Goal: Task Accomplishment & Management: Manage account settings

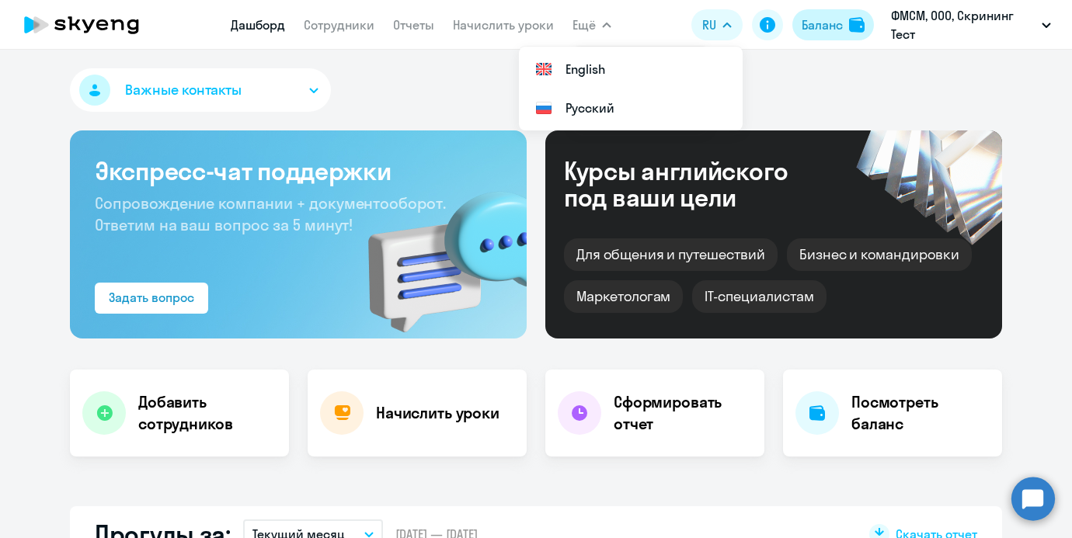
click at [797, 33] on button "Баланс" at bounding box center [834, 24] width 82 height 31
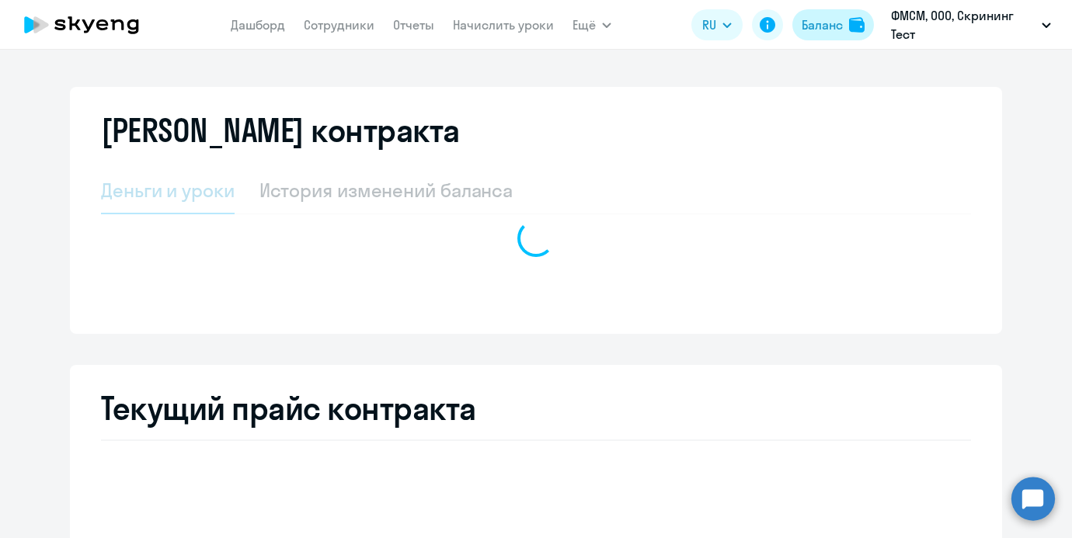
select select "screening_test"
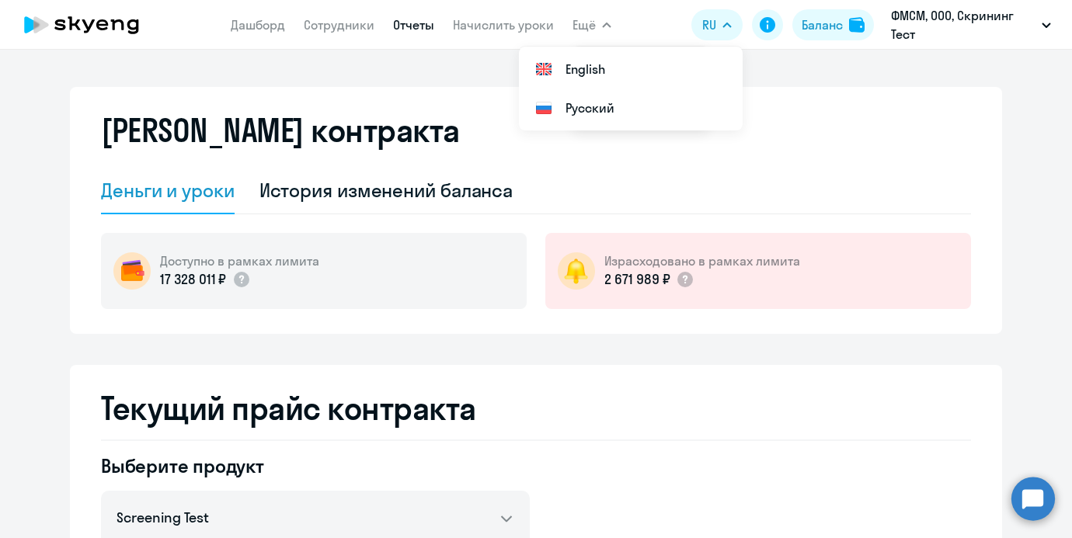
click at [428, 26] on link "Отчеты" at bounding box center [413, 25] width 41 height 16
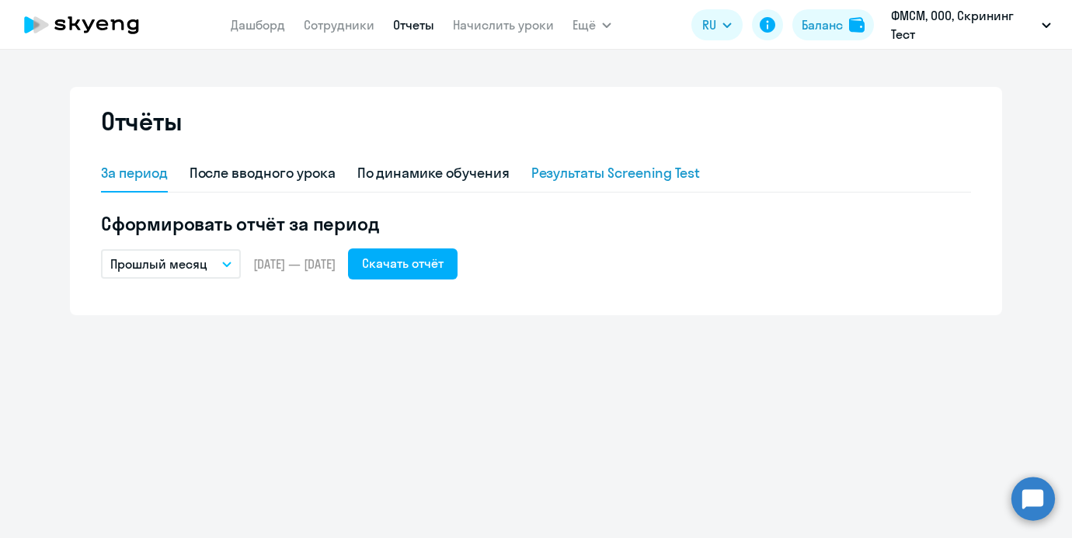
click at [570, 183] on div "Результаты Screening Test" at bounding box center [616, 173] width 169 height 20
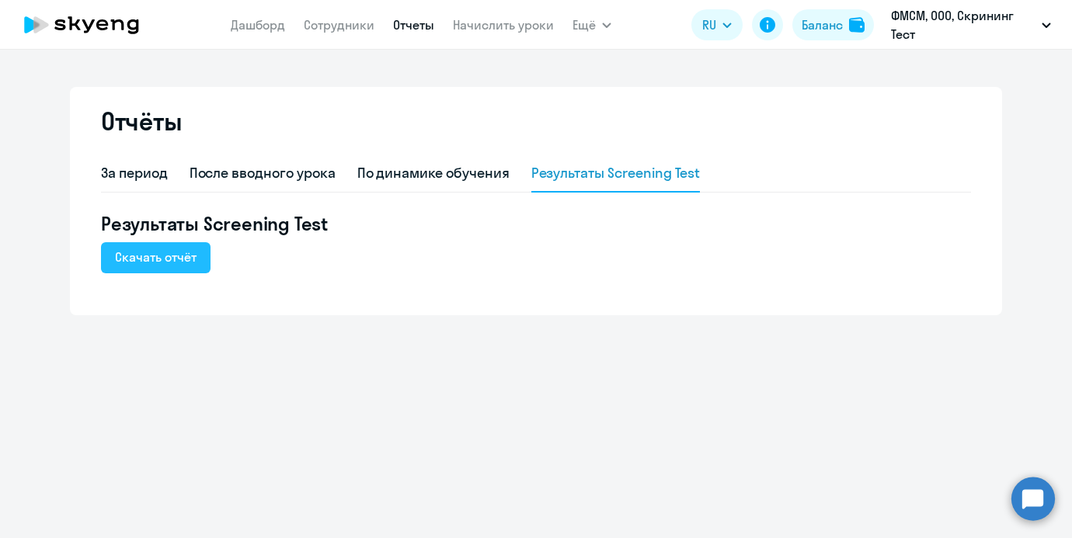
click at [190, 245] on button "Скачать отчёт" at bounding box center [156, 257] width 110 height 31
click at [261, 483] on div "Отчёты За период После вводного урока По динамике обучения Результаты Screening…" at bounding box center [536, 294] width 1072 height 489
click at [364, 355] on div "Отчёты За период После вводного урока По динамике обучения Результаты Screening…" at bounding box center [536, 294] width 1072 height 489
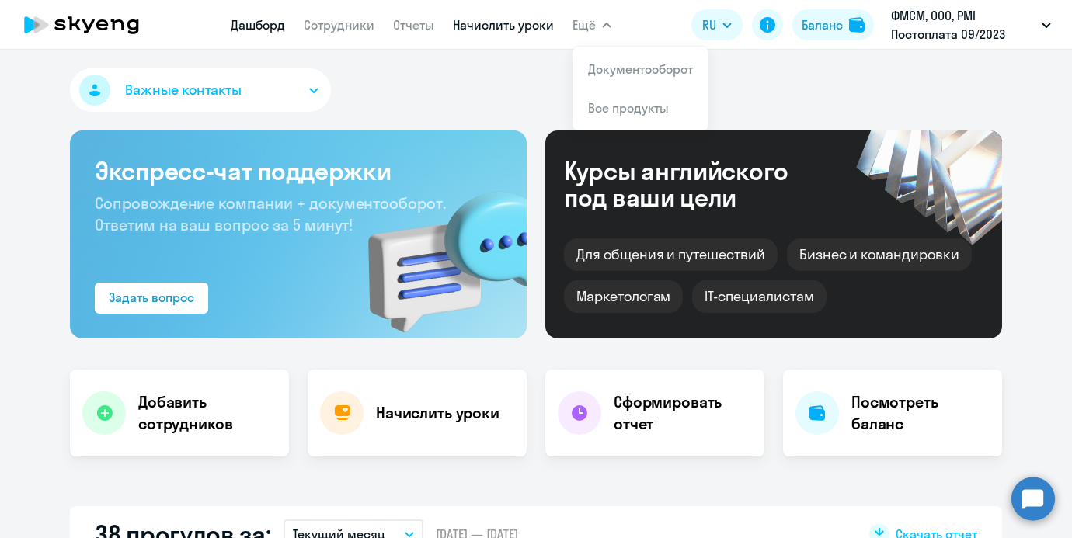
click at [507, 26] on link "Начислить уроки" at bounding box center [503, 25] width 101 height 16
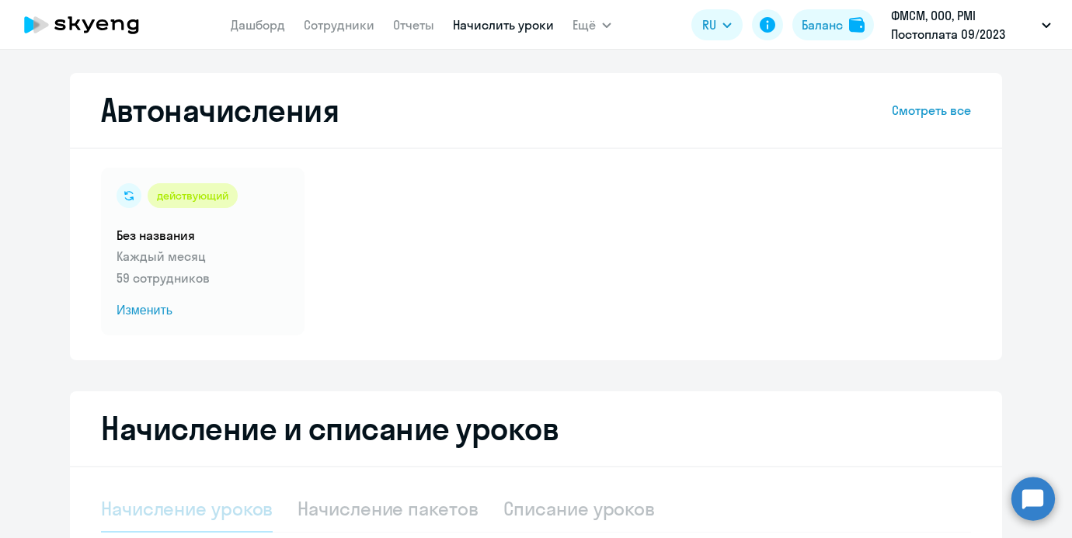
select select "10"
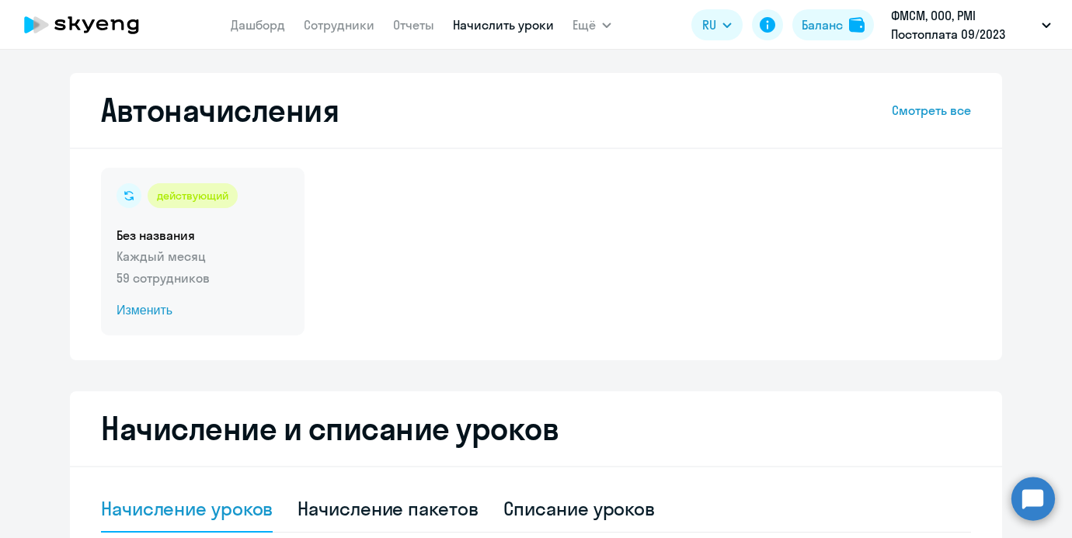
click at [301, 193] on div "действующий Без названия Каждый месяц 59 сотрудников Изменить" at bounding box center [203, 252] width 204 height 168
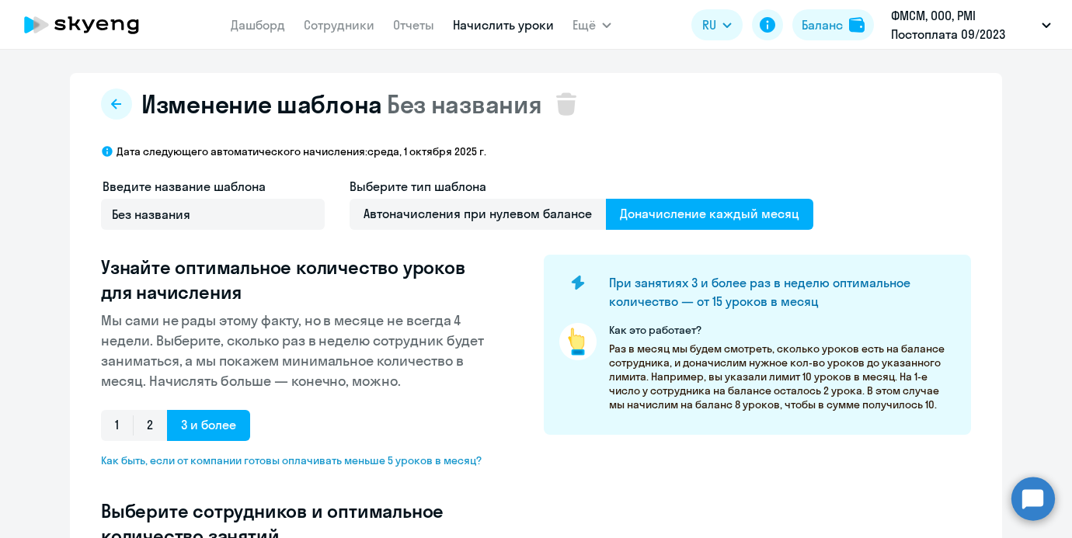
select select "10"
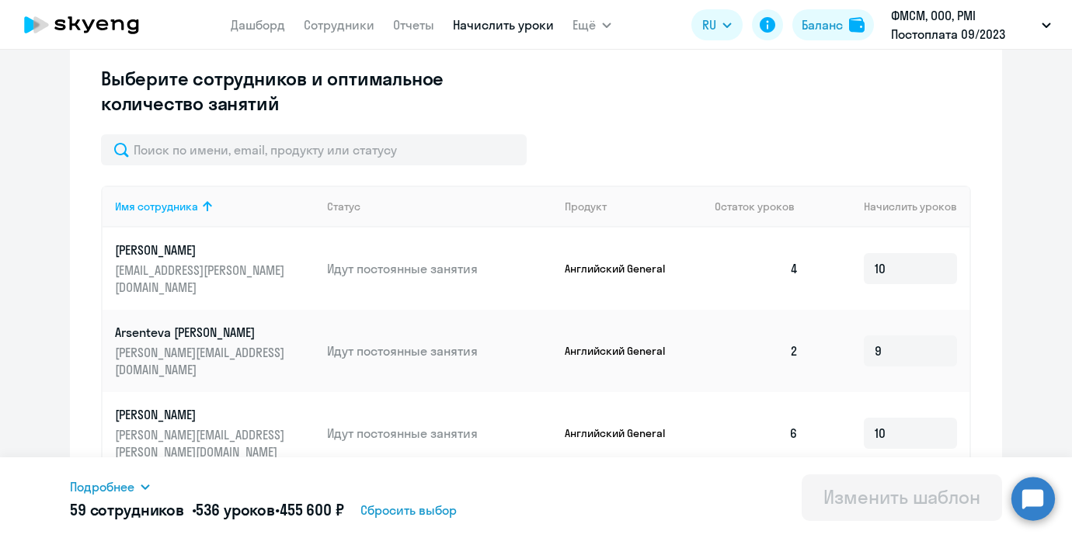
scroll to position [424, 0]
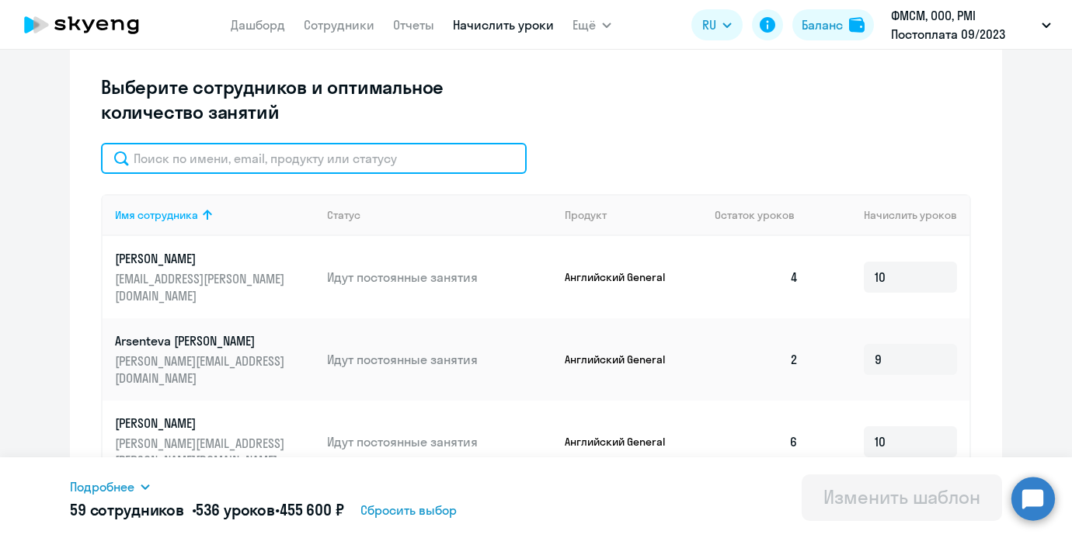
click at [253, 169] on input "text" at bounding box center [314, 158] width 426 height 31
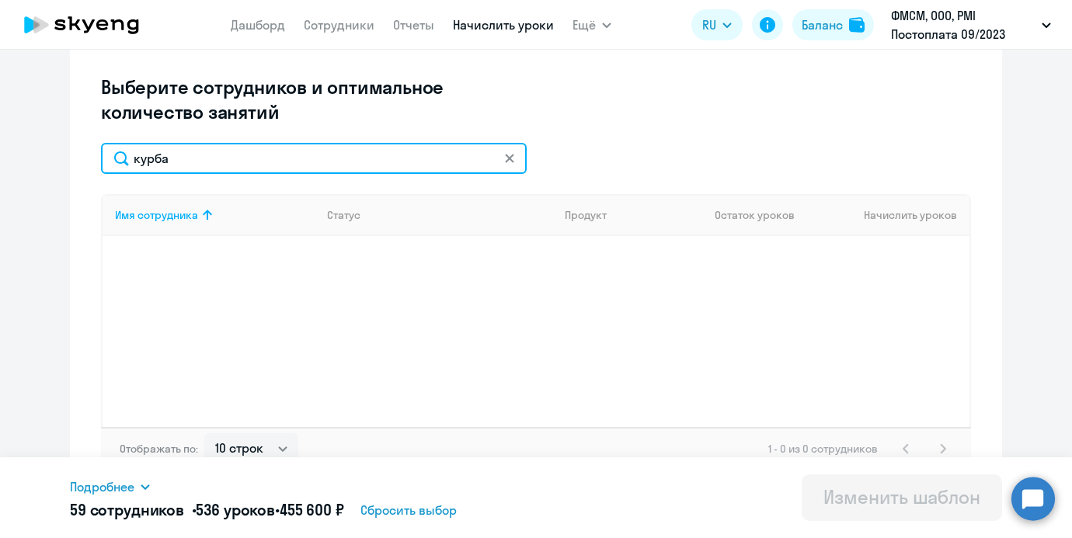
click at [232, 151] on input "курба" at bounding box center [314, 158] width 426 height 31
type input "курбатов"
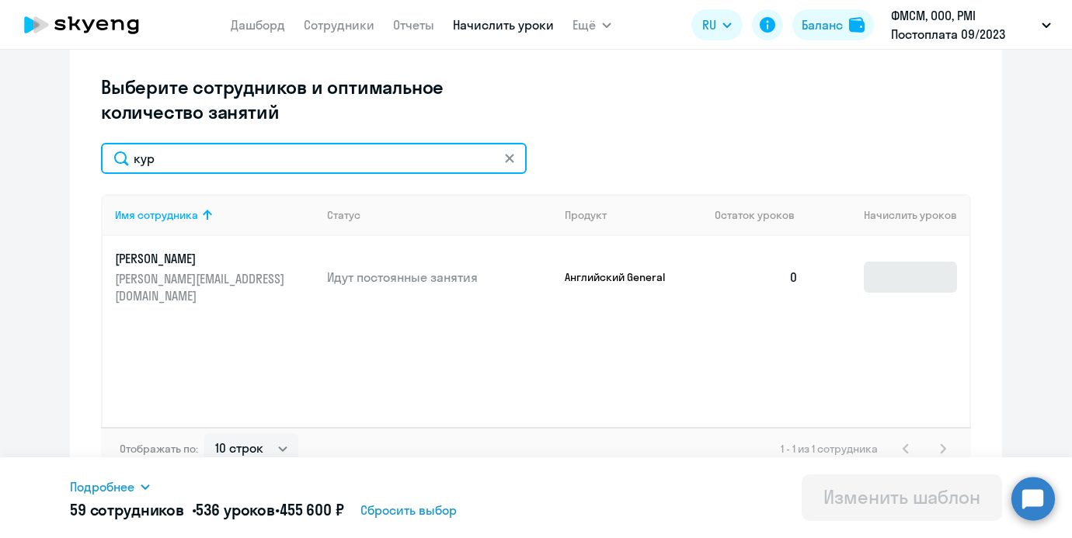
type input "кур"
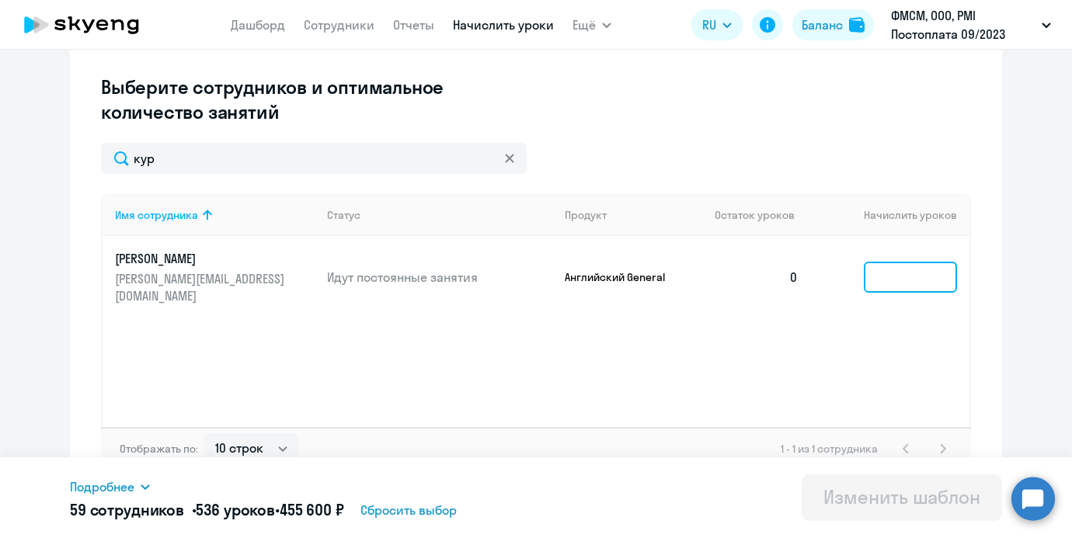
click at [883, 265] on input at bounding box center [910, 277] width 93 height 31
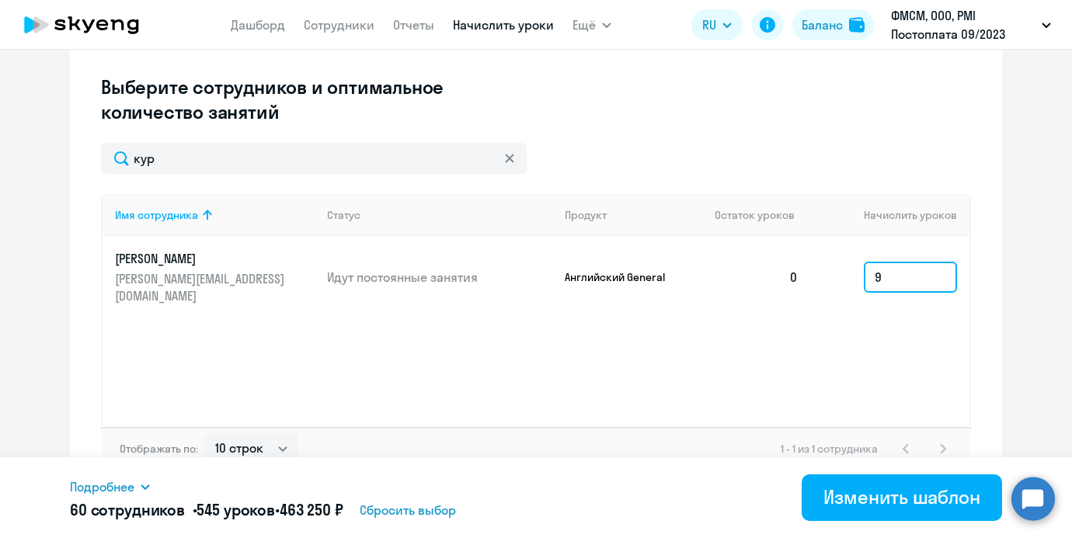
type input "9"
click at [511, 156] on icon at bounding box center [509, 158] width 9 height 9
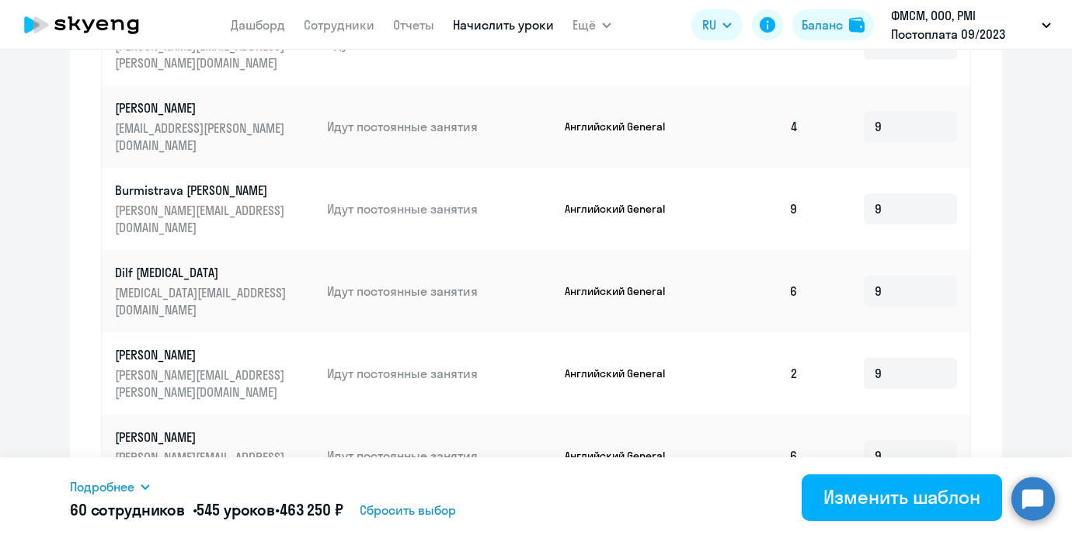
scroll to position [905, 0]
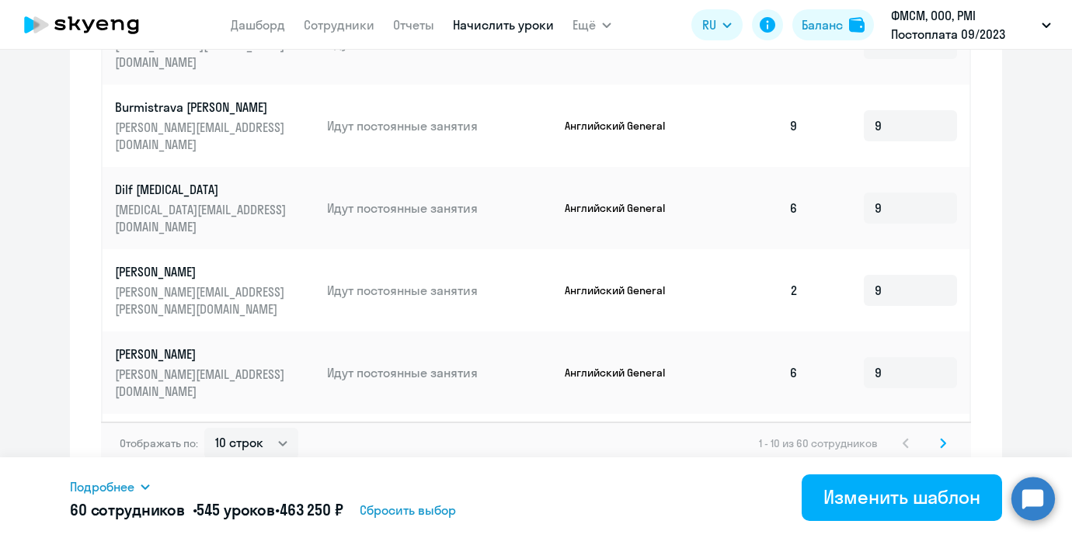
click at [938, 434] on svg-icon at bounding box center [943, 443] width 19 height 19
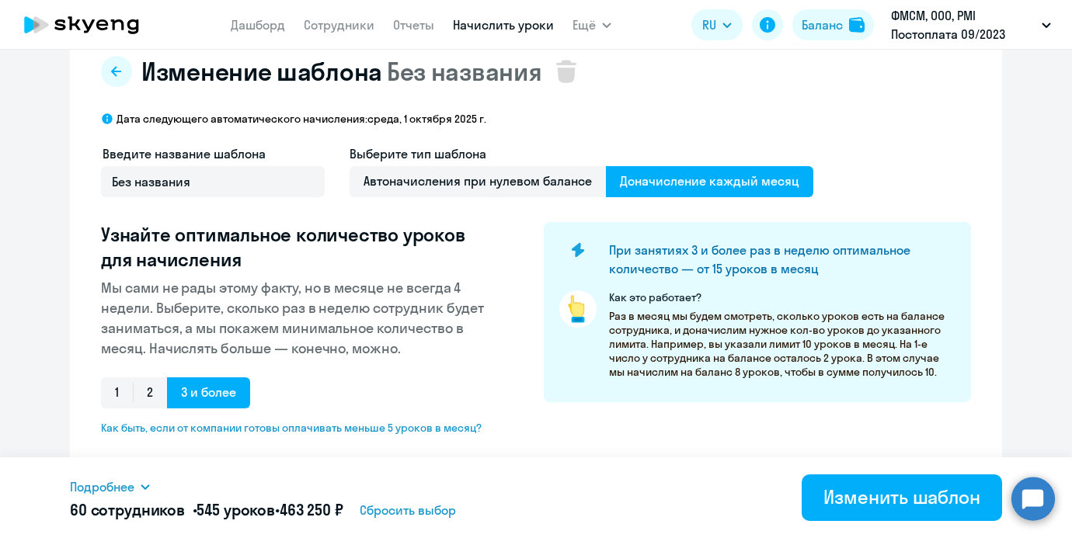
scroll to position [0, 0]
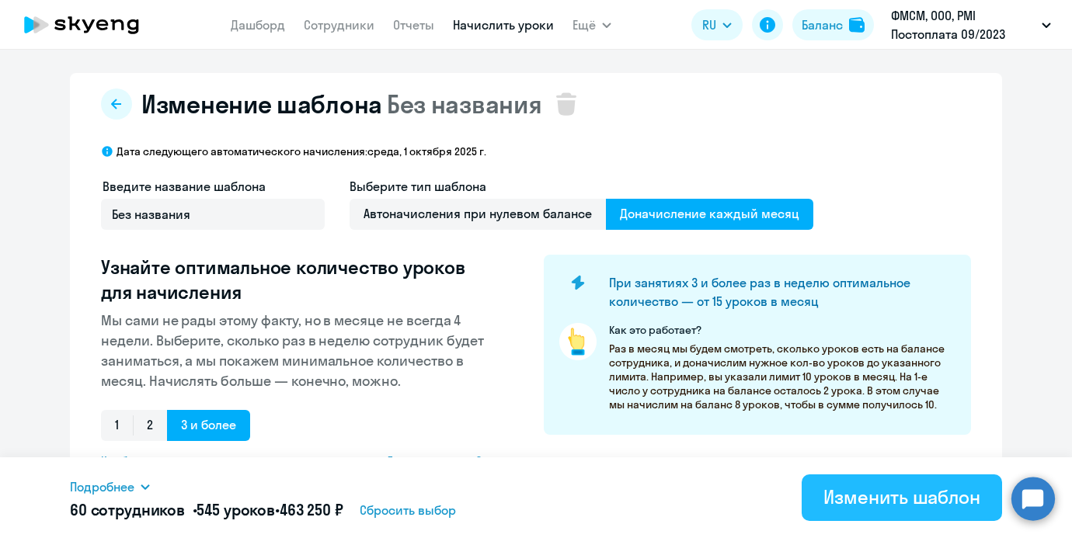
click at [844, 504] on div "Изменить шаблон" at bounding box center [902, 497] width 157 height 25
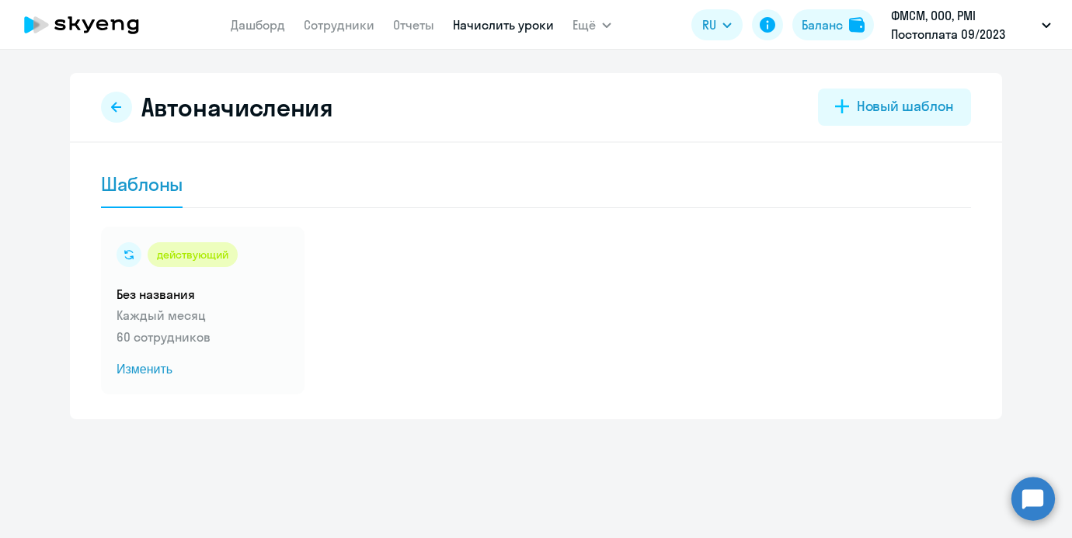
click at [476, 23] on link "Начислить уроки" at bounding box center [503, 25] width 101 height 16
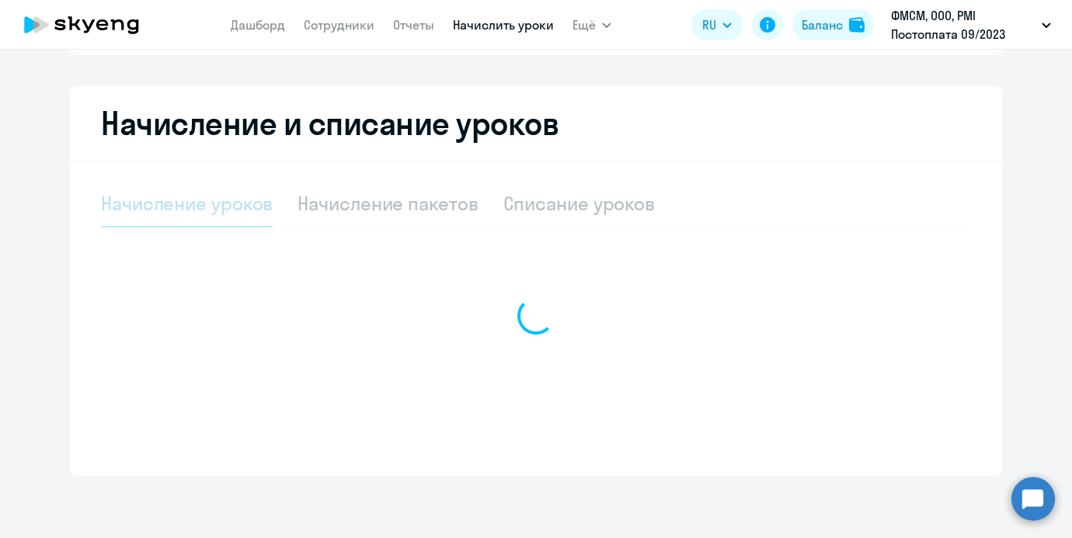
select select "10"
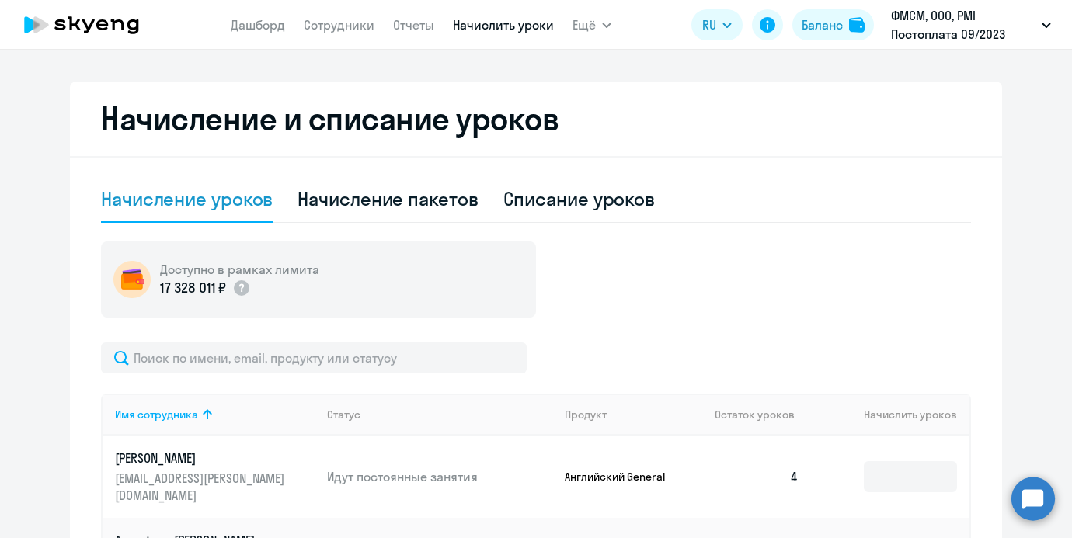
scroll to position [313, 0]
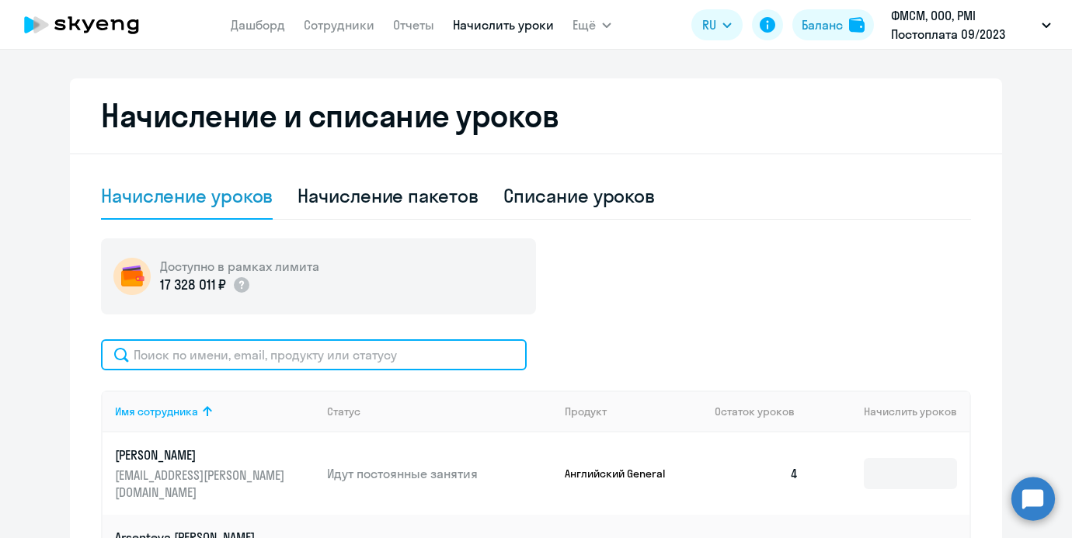
click at [292, 355] on input "text" at bounding box center [314, 355] width 426 height 31
type input "курба"
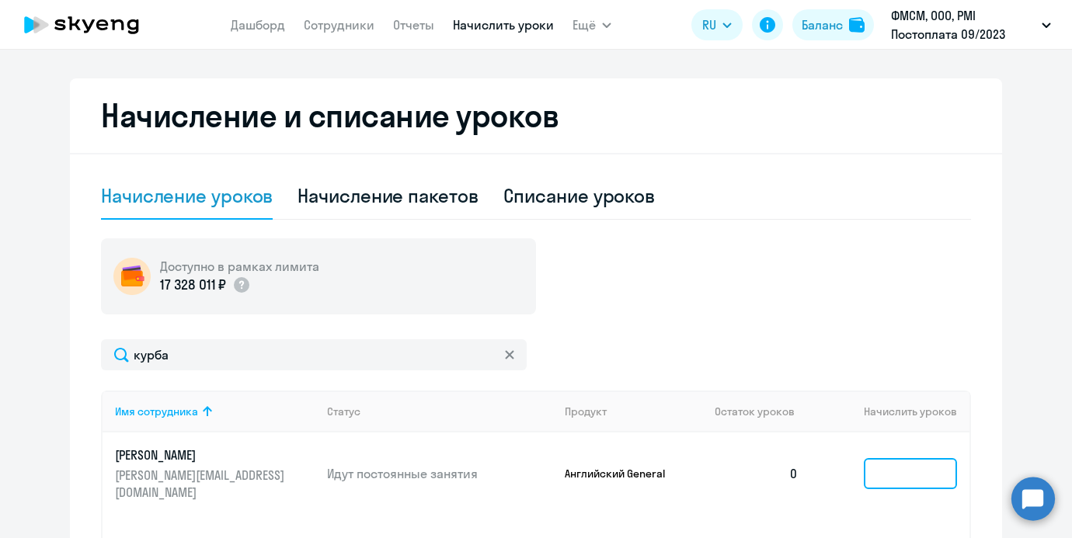
click at [890, 458] on input at bounding box center [910, 473] width 93 height 31
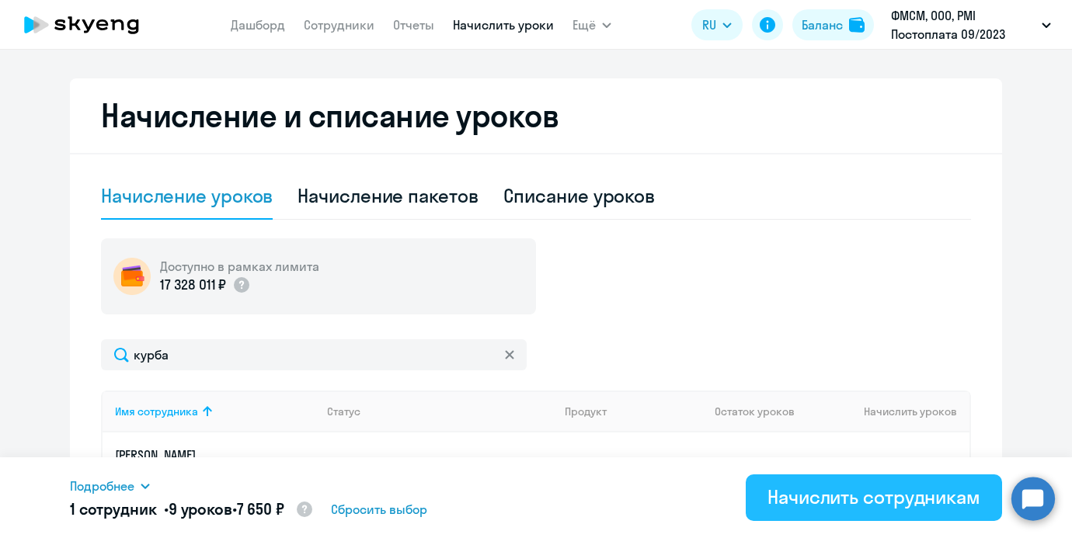
type input "9"
click at [850, 497] on div "Начислить сотрудникам" at bounding box center [874, 497] width 213 height 25
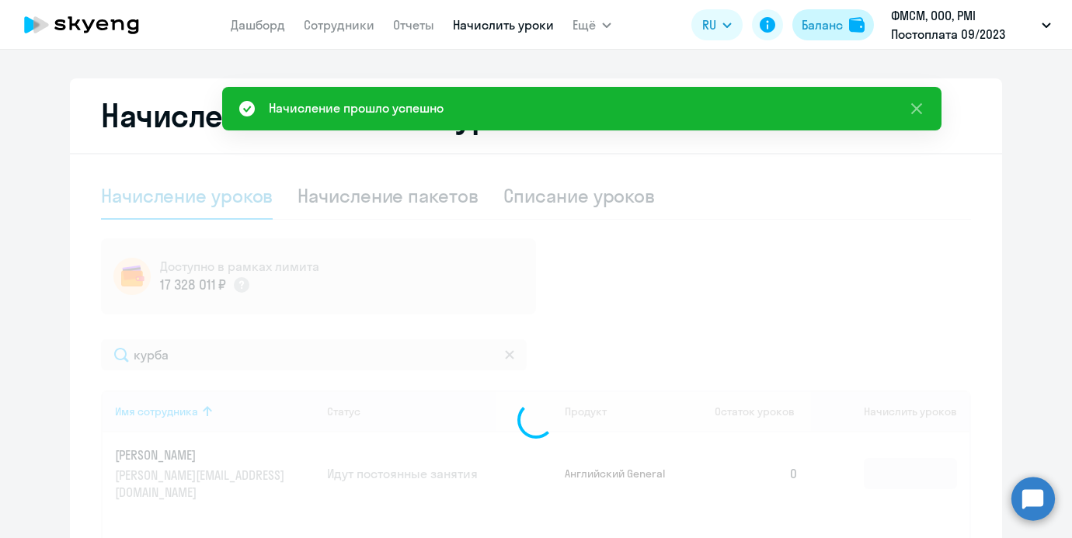
click at [840, 23] on div "Баланс" at bounding box center [822, 25] width 41 height 19
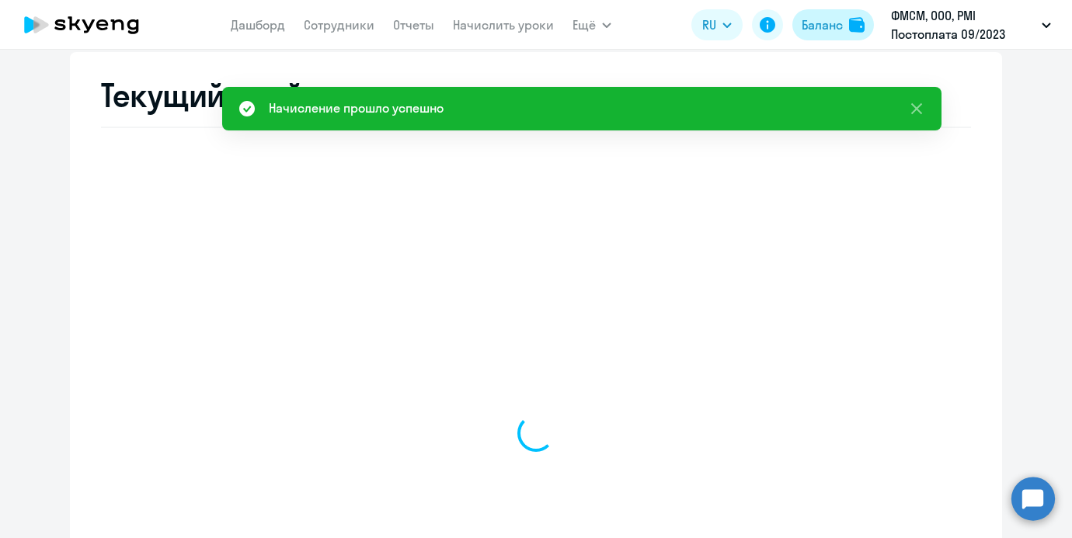
select select "english_adult_not_native_speaker"
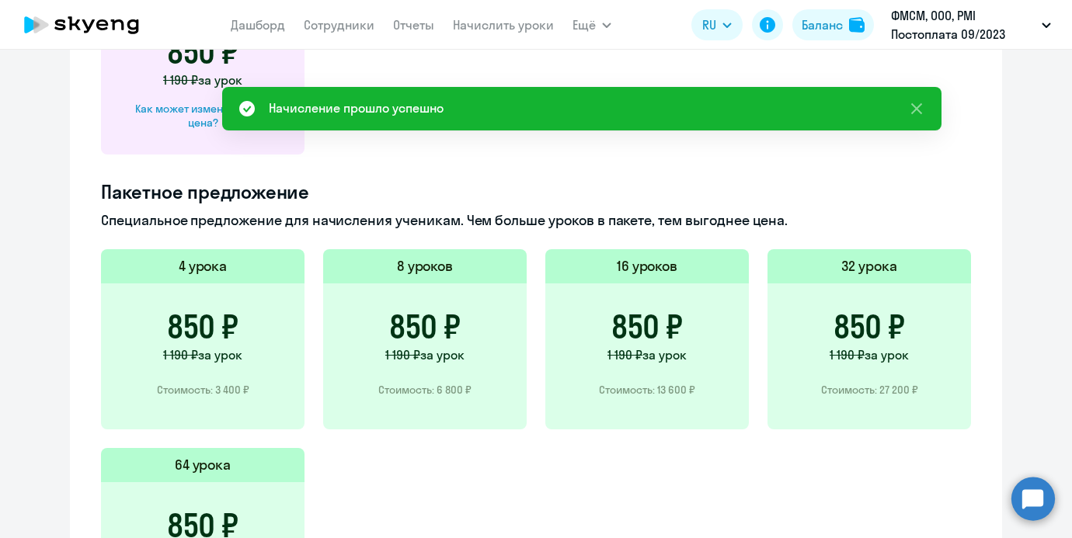
scroll to position [681, 0]
